Goal: Task Accomplishment & Management: Use online tool/utility

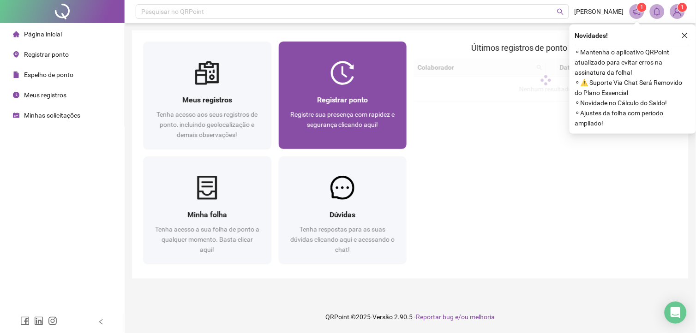
click at [342, 97] on span "Registrar ponto" at bounding box center [342, 99] width 51 height 9
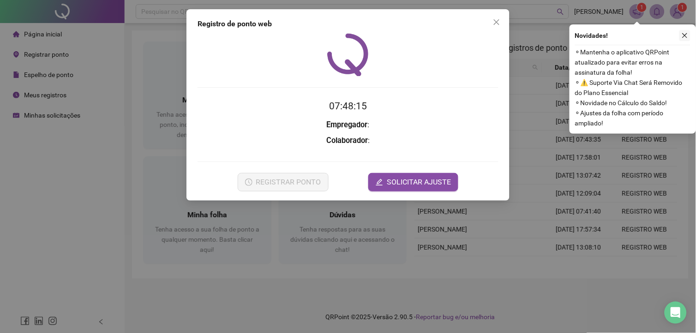
click at [690, 31] on button "button" at bounding box center [684, 35] width 11 height 11
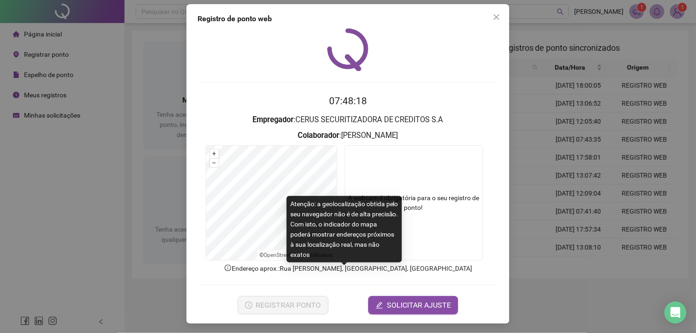
scroll to position [6, 0]
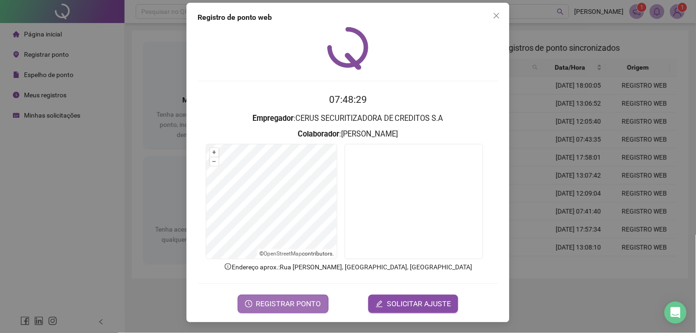
click at [304, 303] on span "REGISTRAR PONTO" at bounding box center [288, 303] width 65 height 11
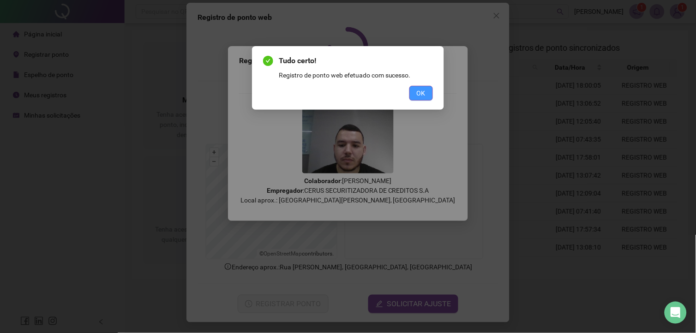
click at [419, 97] on span "OK" at bounding box center [421, 93] width 9 height 10
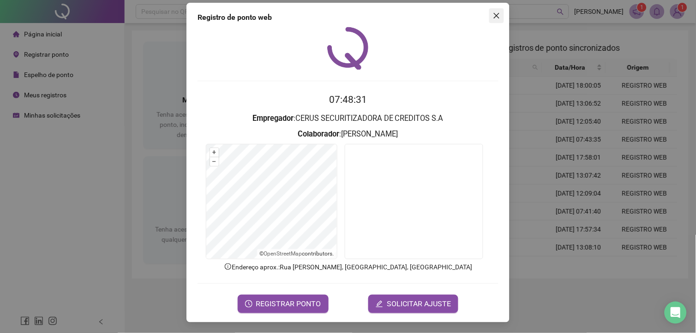
click at [496, 12] on icon "close" at bounding box center [496, 15] width 7 height 7
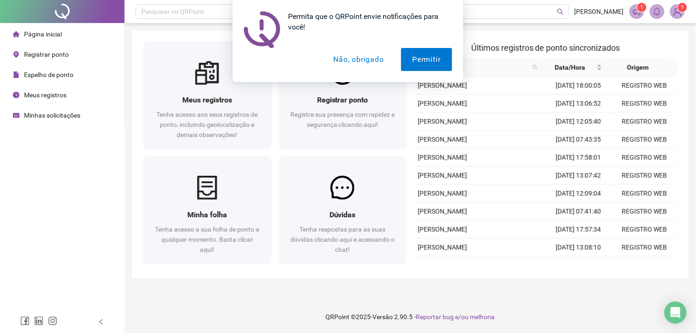
click at [370, 59] on button "Não, obrigado" at bounding box center [358, 59] width 73 height 23
